Goal: Communication & Community: Participate in discussion

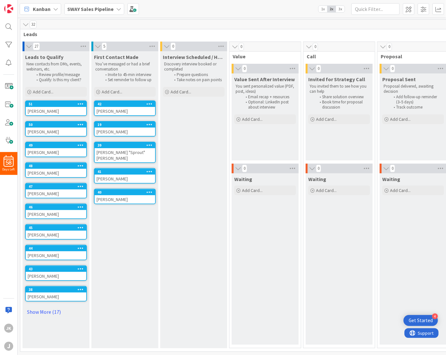
scroll to position [2, 0]
click at [116, 169] on div "41" at bounding box center [127, 171] width 58 height 5
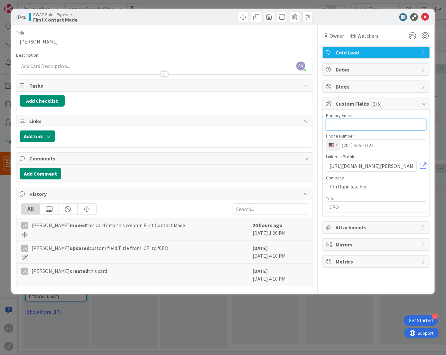
click at [352, 123] on input "text" at bounding box center [376, 125] width 100 height 12
paste input "[PERSON_NAME][EMAIL_ADDRESS][DOMAIN_NAME]"
type input "[PERSON_NAME][EMAIL_ADDRESS][DOMAIN_NAME]"
click at [428, 19] on icon at bounding box center [425, 17] width 8 height 8
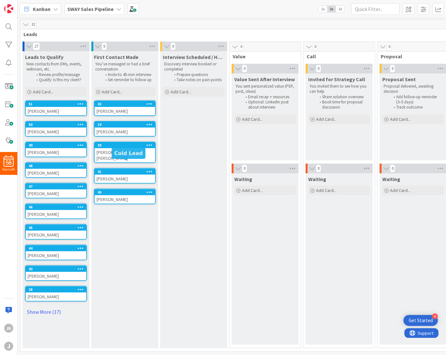
click at [125, 169] on div "41" at bounding box center [127, 171] width 58 height 5
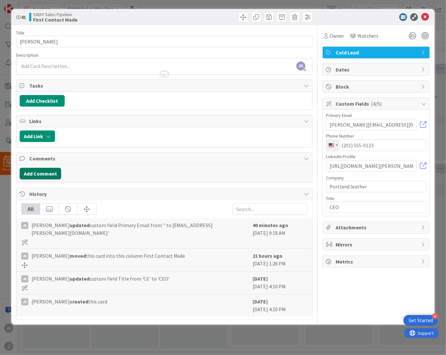
click at [41, 172] on button "Add Comment" at bounding box center [41, 174] width 42 height 12
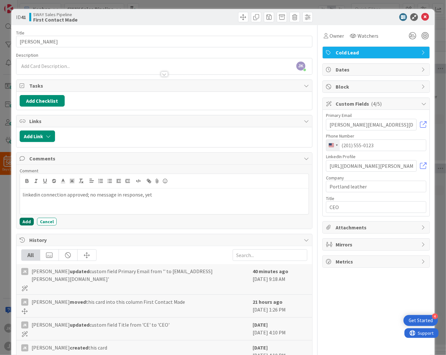
click at [24, 219] on button "Add" at bounding box center [27, 222] width 14 height 8
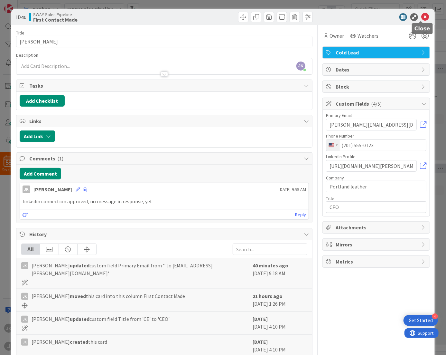
click at [423, 19] on icon at bounding box center [425, 17] width 8 height 8
